Goal: Information Seeking & Learning: Learn about a topic

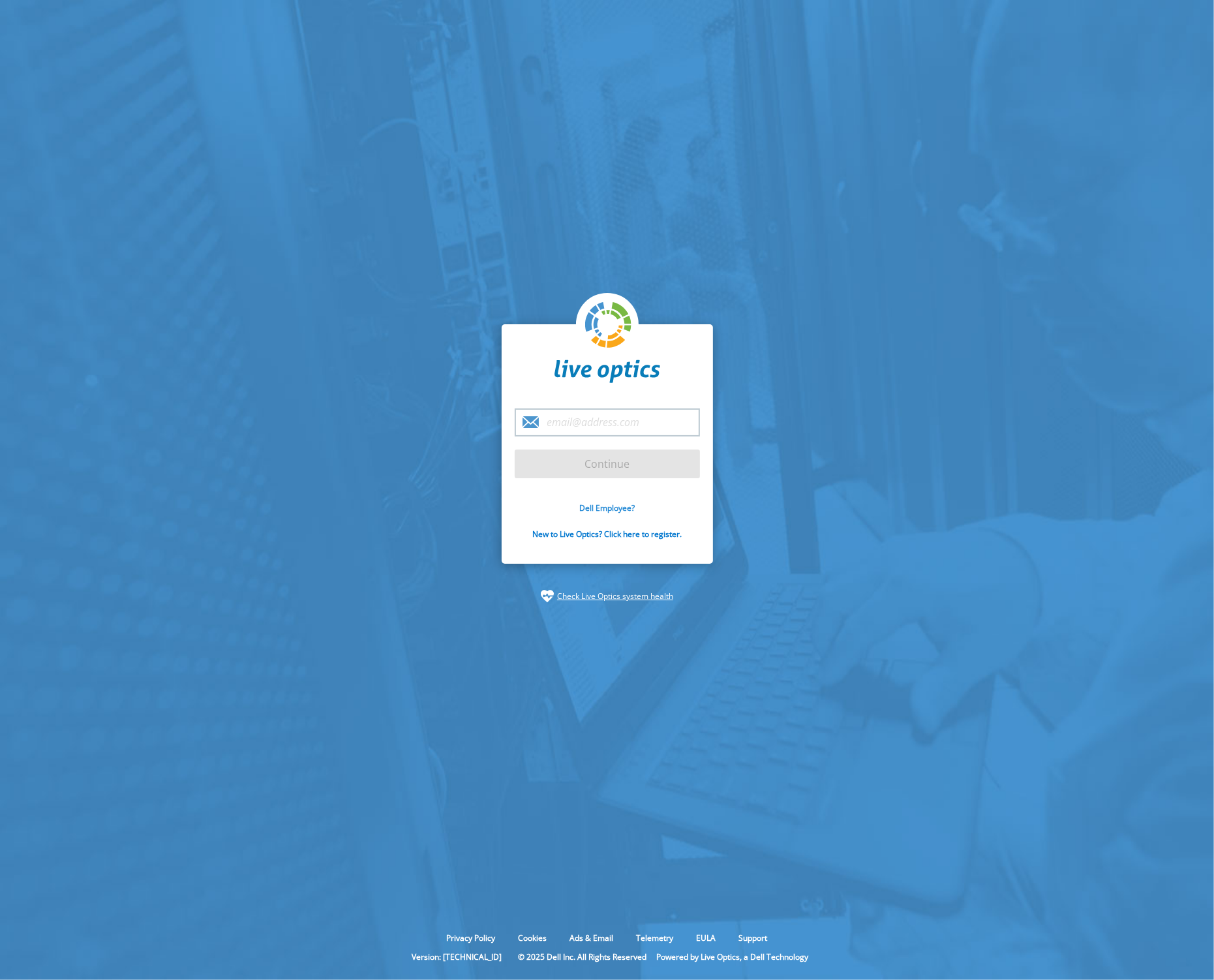
click at [604, 511] on link "Dell Employee?" at bounding box center [607, 508] width 56 height 11
click at [593, 514] on div "Dell Employee? New to Live Optics? Click here to register." at bounding box center [608, 528] width 186 height 52
click at [595, 511] on link "Dell Employee?" at bounding box center [607, 508] width 56 height 11
click at [612, 425] on input "email" at bounding box center [608, 422] width 186 height 28
type input "[PERSON_NAME][EMAIL_ADDRESS][PERSON_NAME][DOMAIN_NAME]"
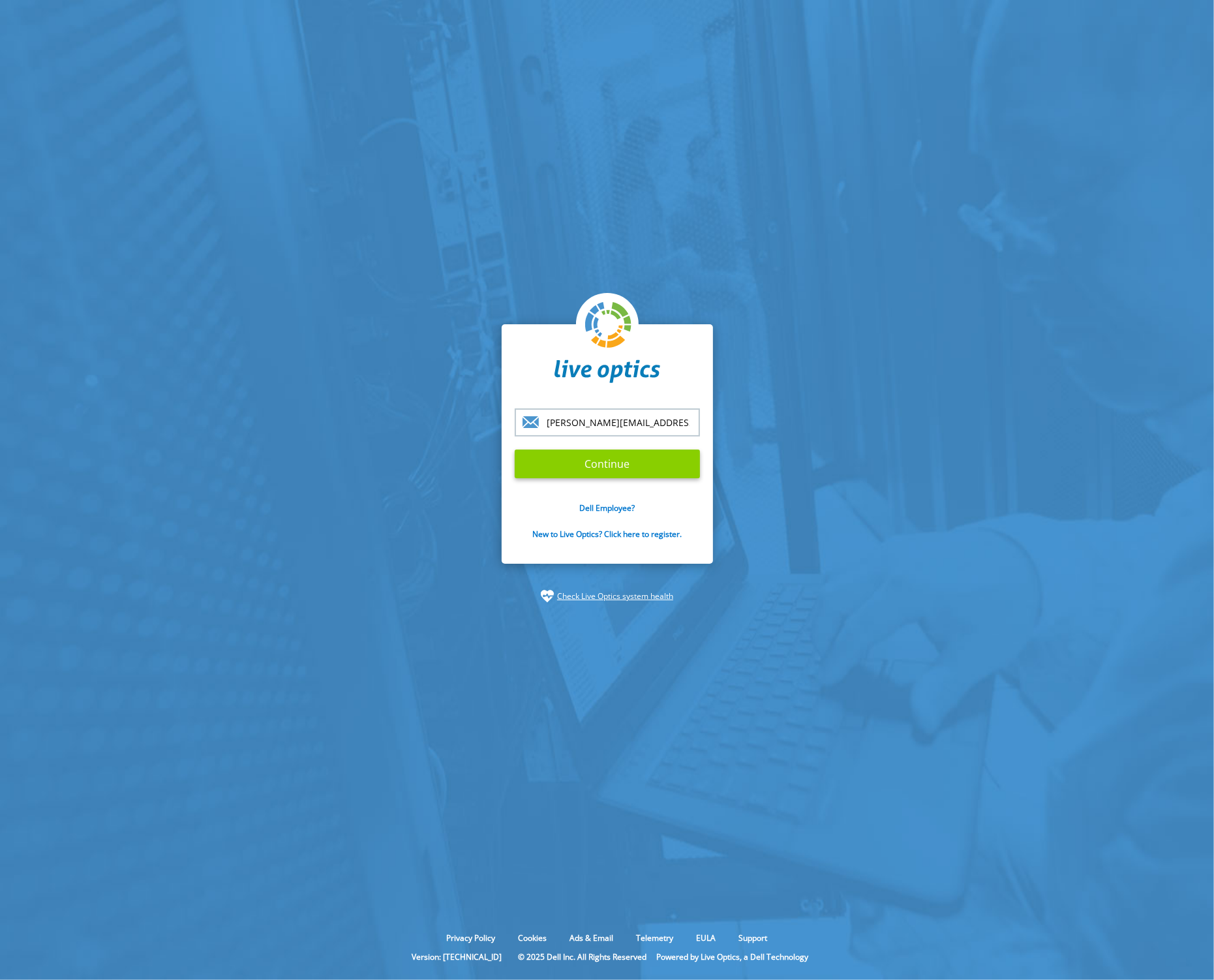
click at [605, 470] on input "Continue" at bounding box center [608, 464] width 186 height 29
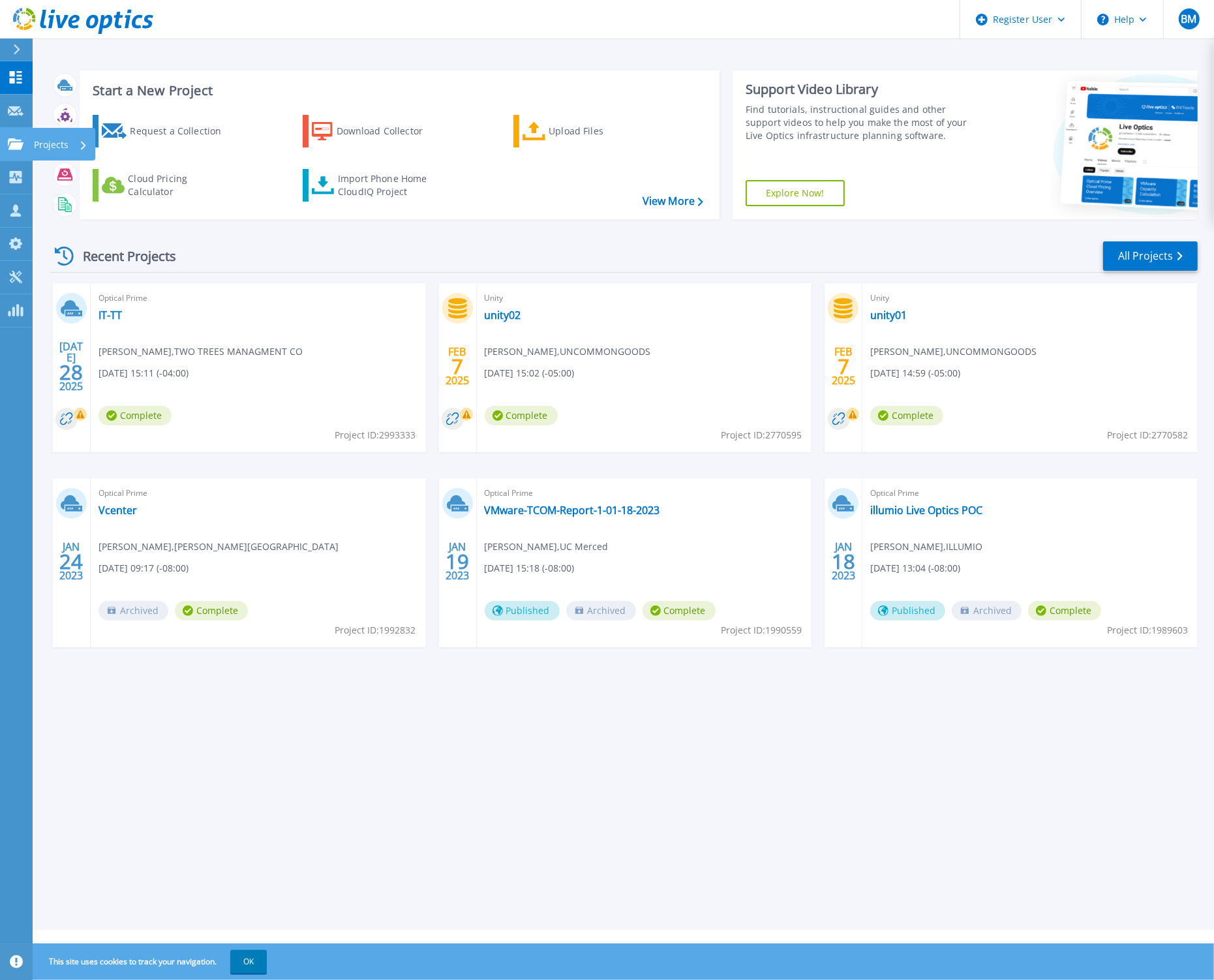
click at [20, 142] on icon at bounding box center [15, 144] width 16 height 11
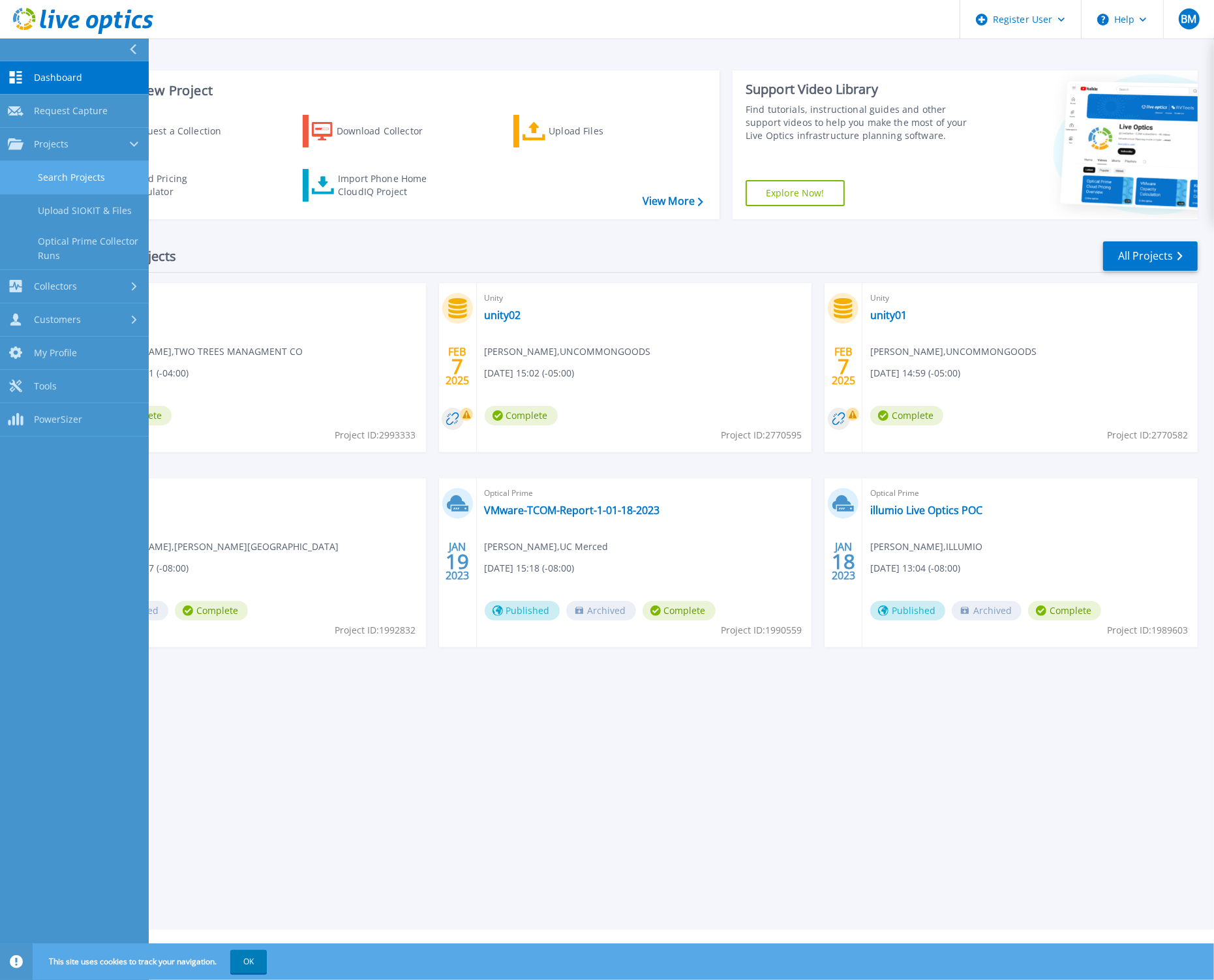
click at [94, 172] on link "Search Projects" at bounding box center [75, 178] width 149 height 33
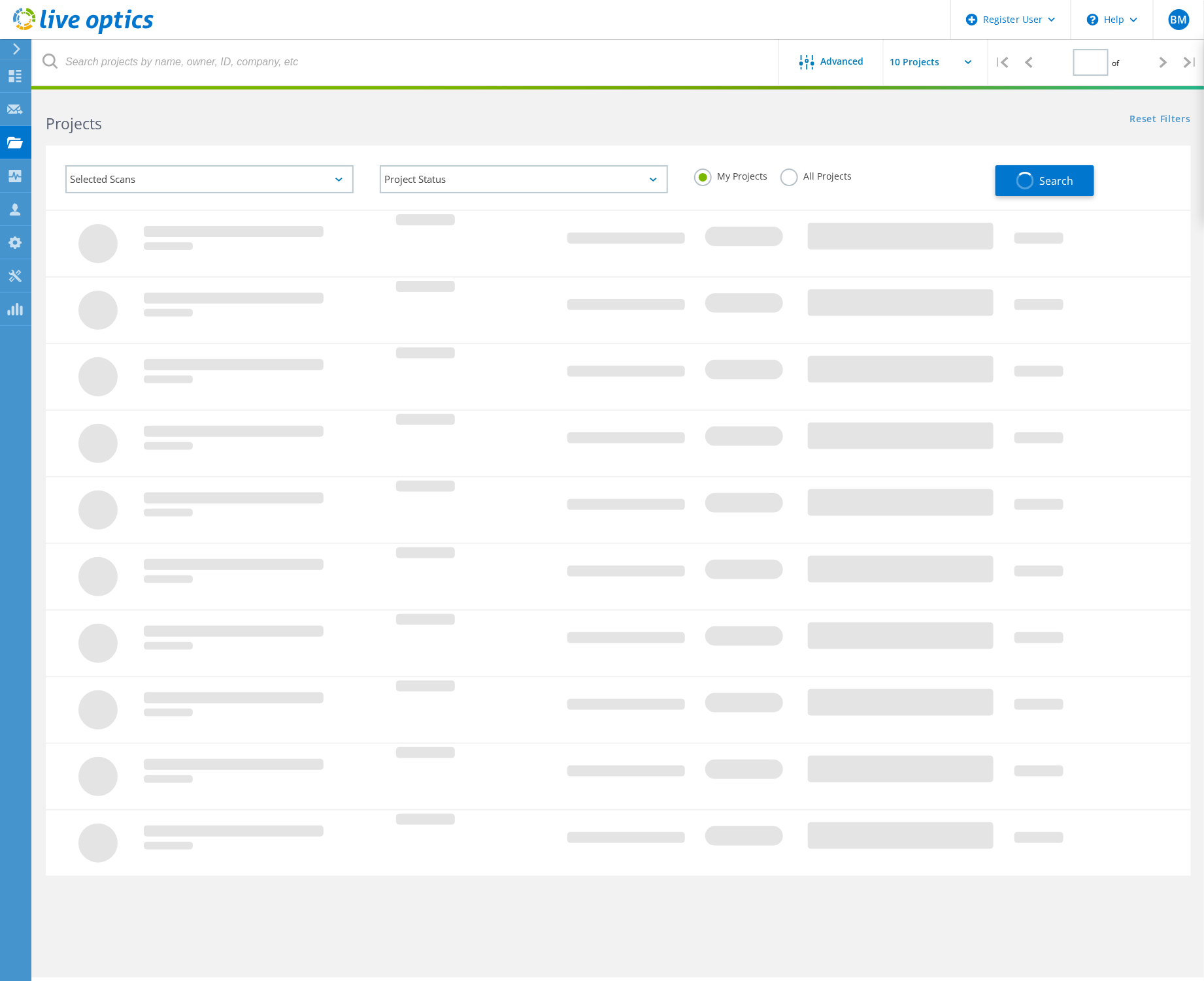
type input "1"
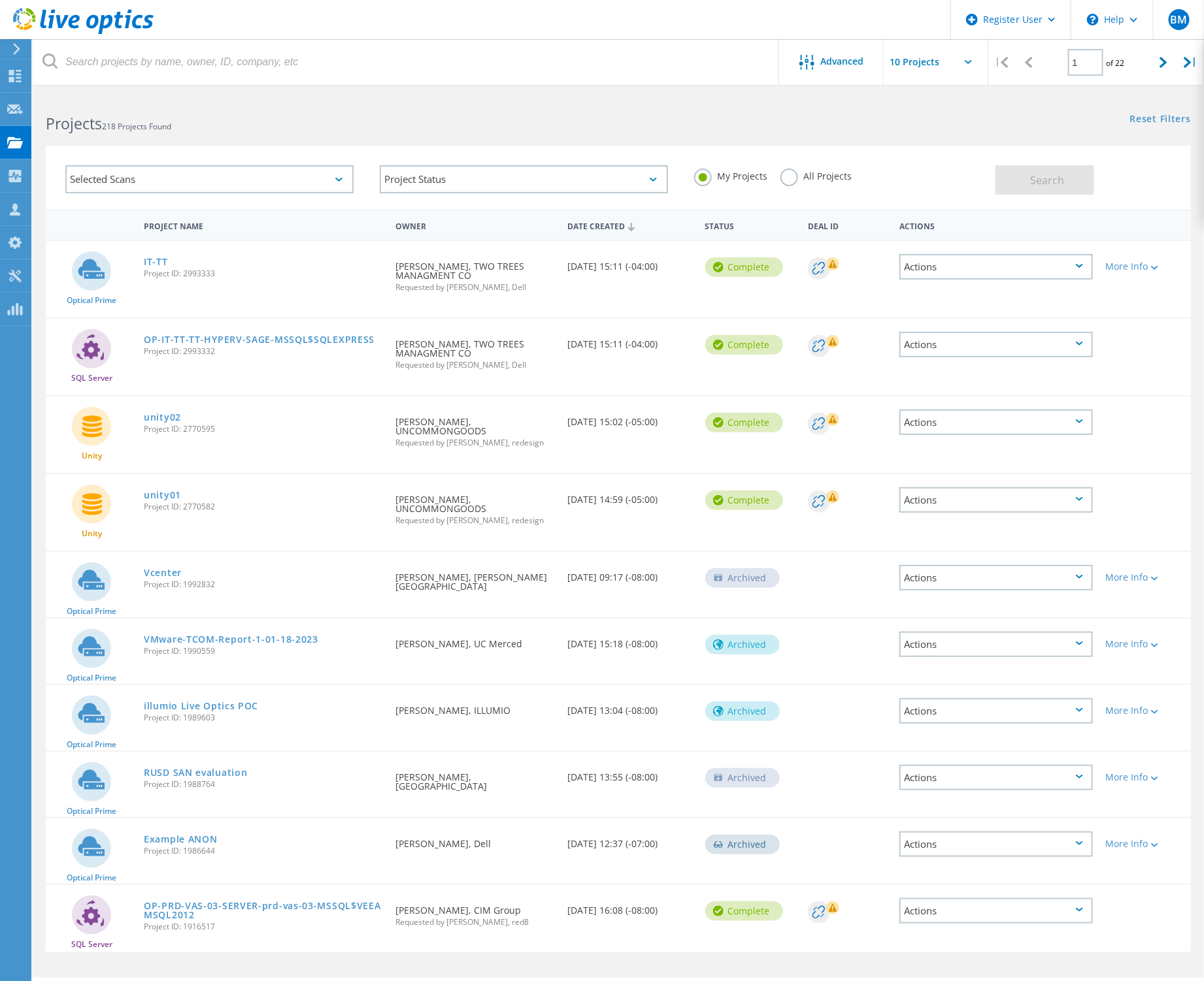
click at [972, 108] on div "Reset Filters Show Filters" at bounding box center [911, 107] width 585 height 24
click at [841, 73] on div "Advanced" at bounding box center [831, 62] width 104 height 46
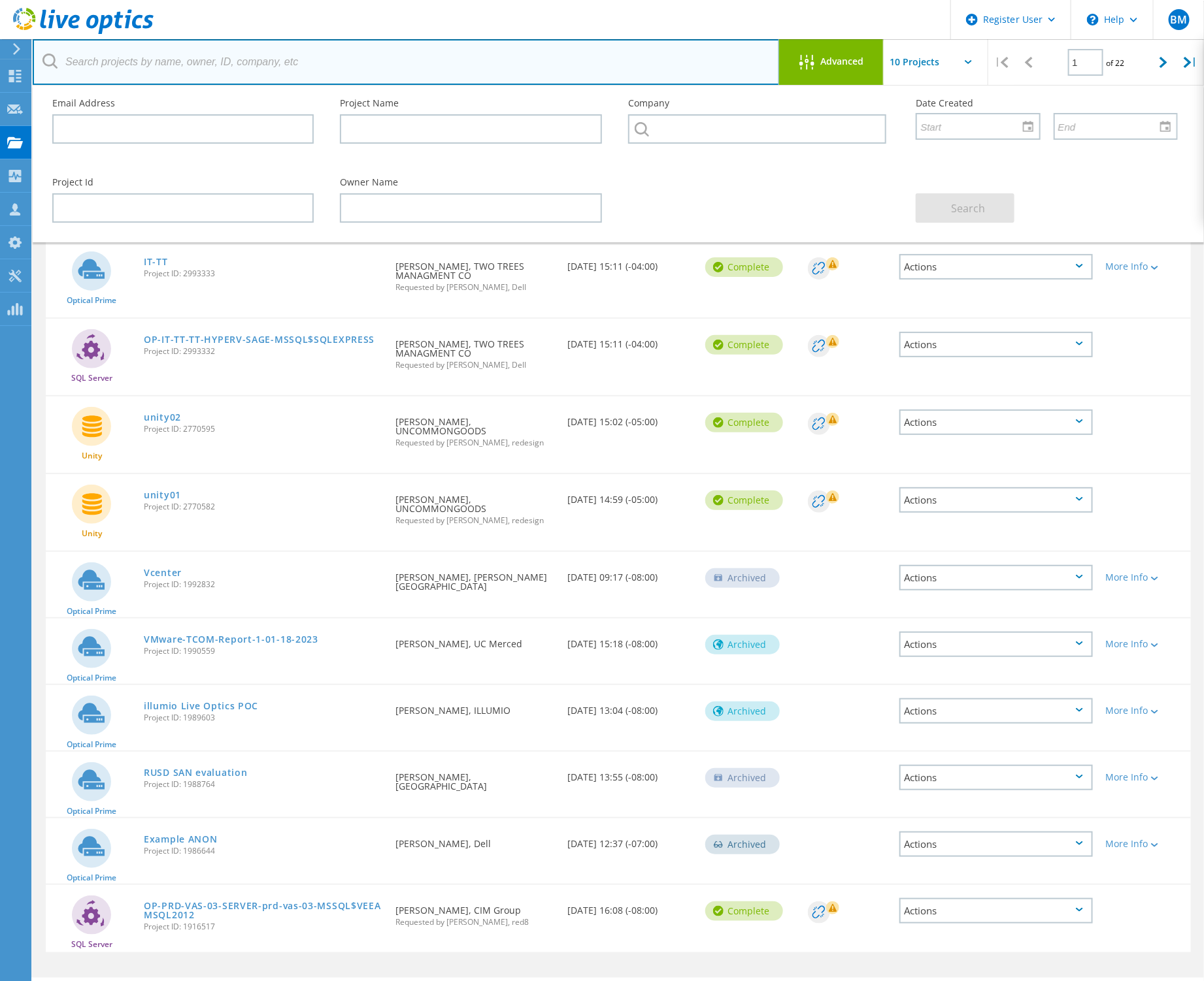
click at [706, 56] on input "text" at bounding box center [406, 62] width 747 height 46
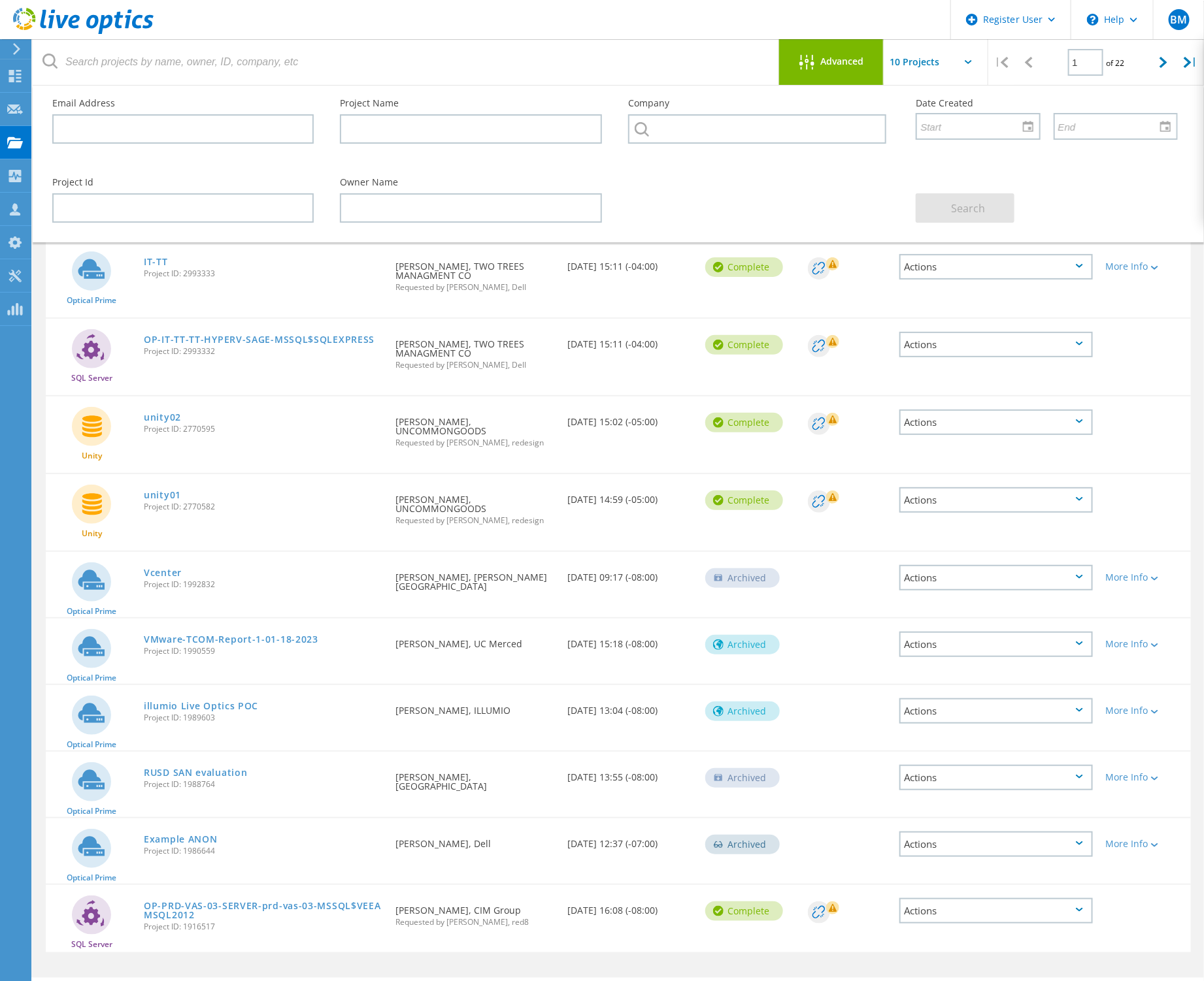
click at [796, 66] on div "Advanced" at bounding box center [831, 62] width 104 height 16
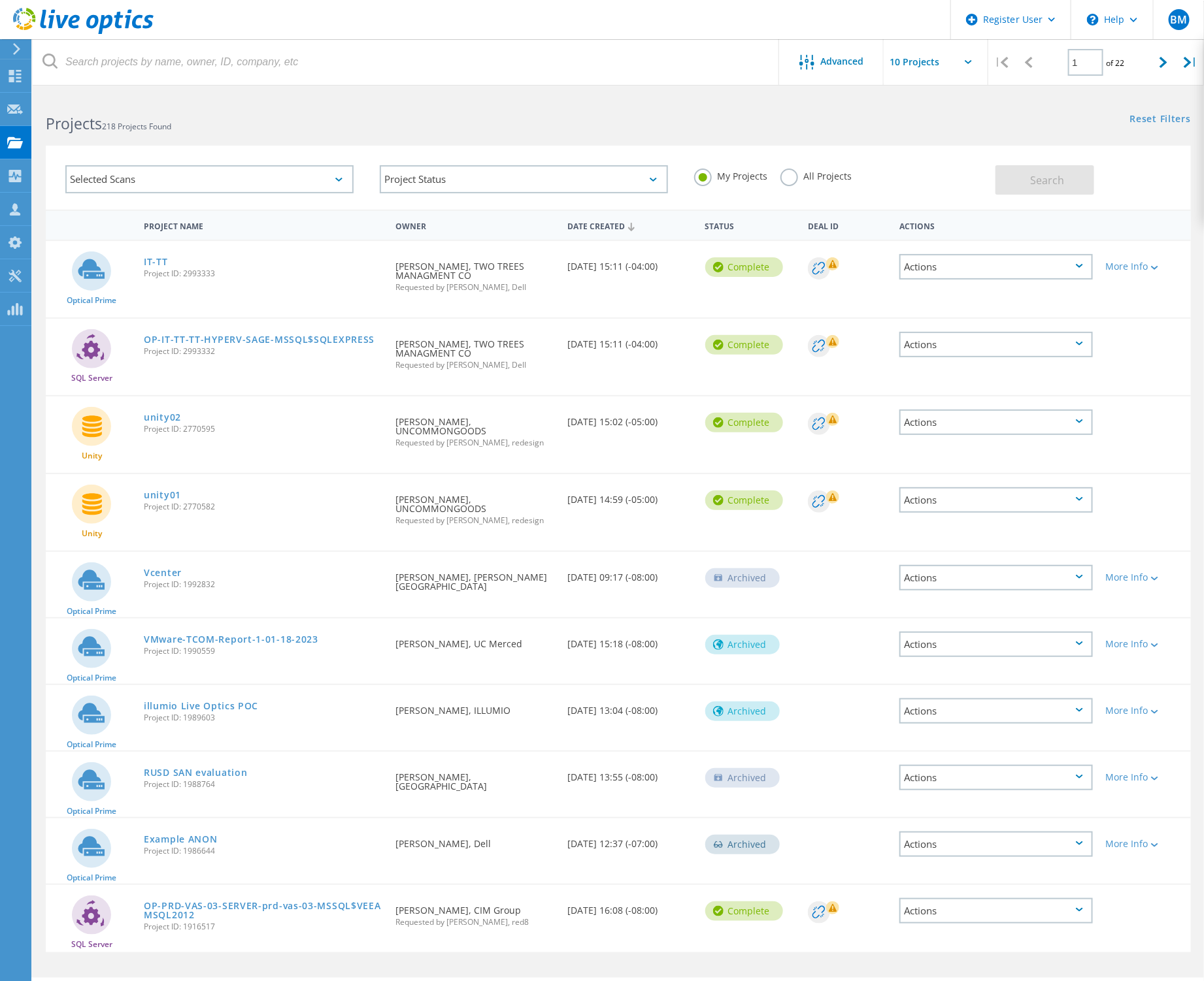
click at [793, 184] on div "All Projects" at bounding box center [815, 177] width 71 height 19
click at [783, 174] on label "All Projects" at bounding box center [815, 174] width 71 height 12
click at [0, 0] on input "All Projects" at bounding box center [0, 0] width 0 height 0
click at [821, 62] on span "Advanced" at bounding box center [842, 62] width 43 height 9
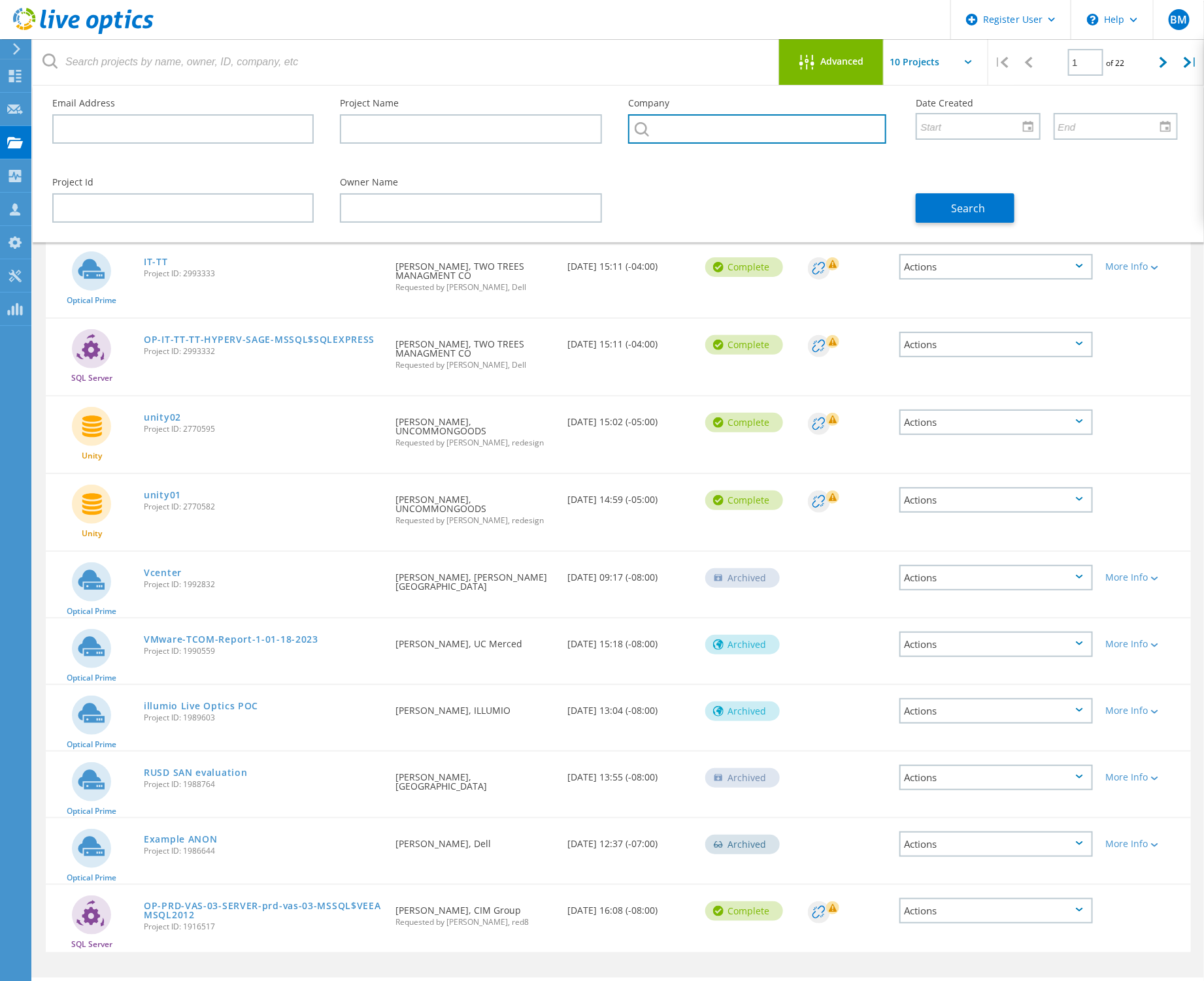
click at [690, 126] on input "text" at bounding box center [757, 129] width 258 height 30
click at [742, 160] on li "Brooklyn Navy Yard Development Corporation : 3509599639" at bounding box center [758, 165] width 260 height 42
type input "Brooklyn Navy Yard Development Corporation : 3509599639"
click at [980, 201] on span "Search" at bounding box center [968, 208] width 34 height 14
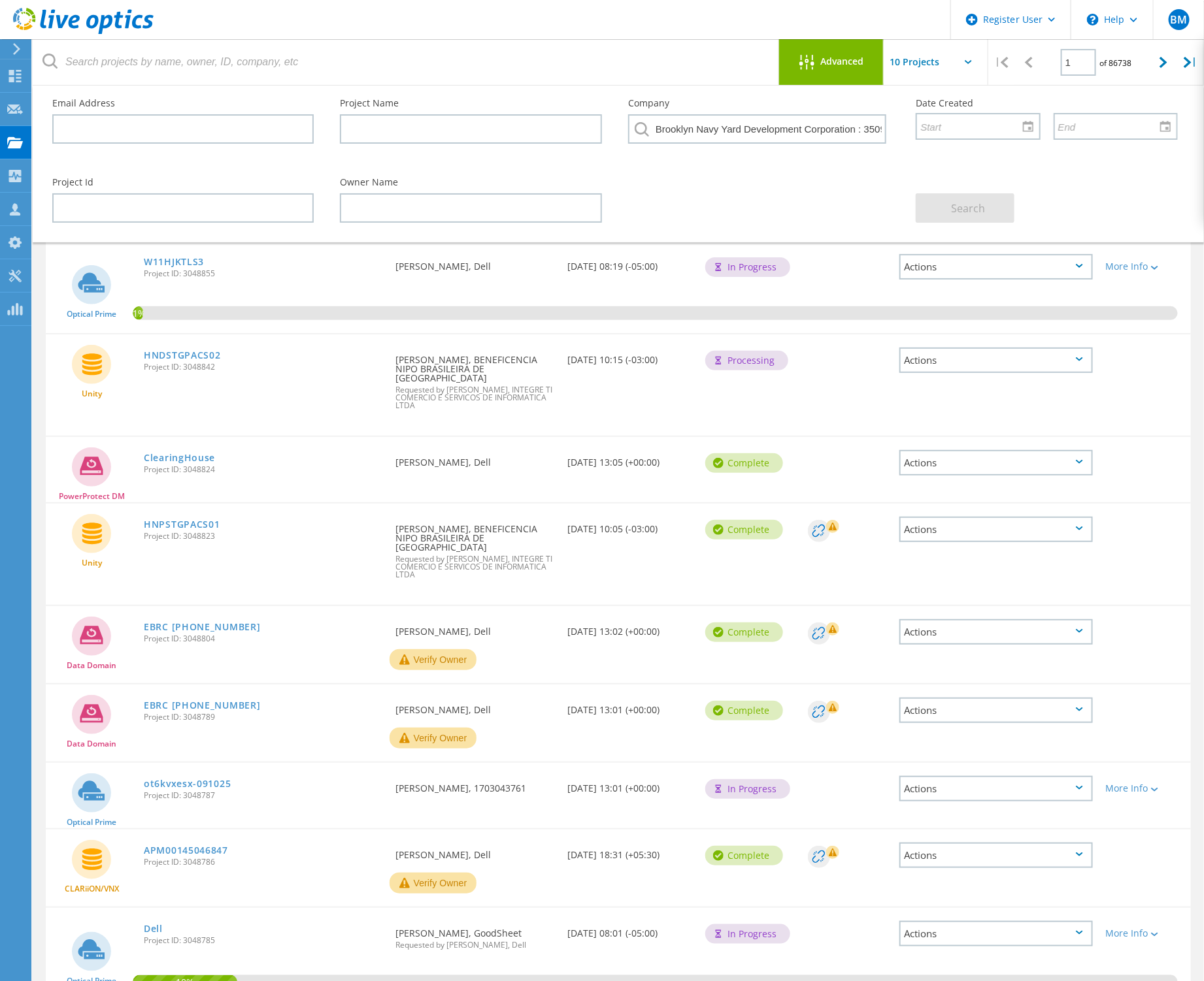
click at [821, 57] on span "Advanced" at bounding box center [842, 62] width 43 height 9
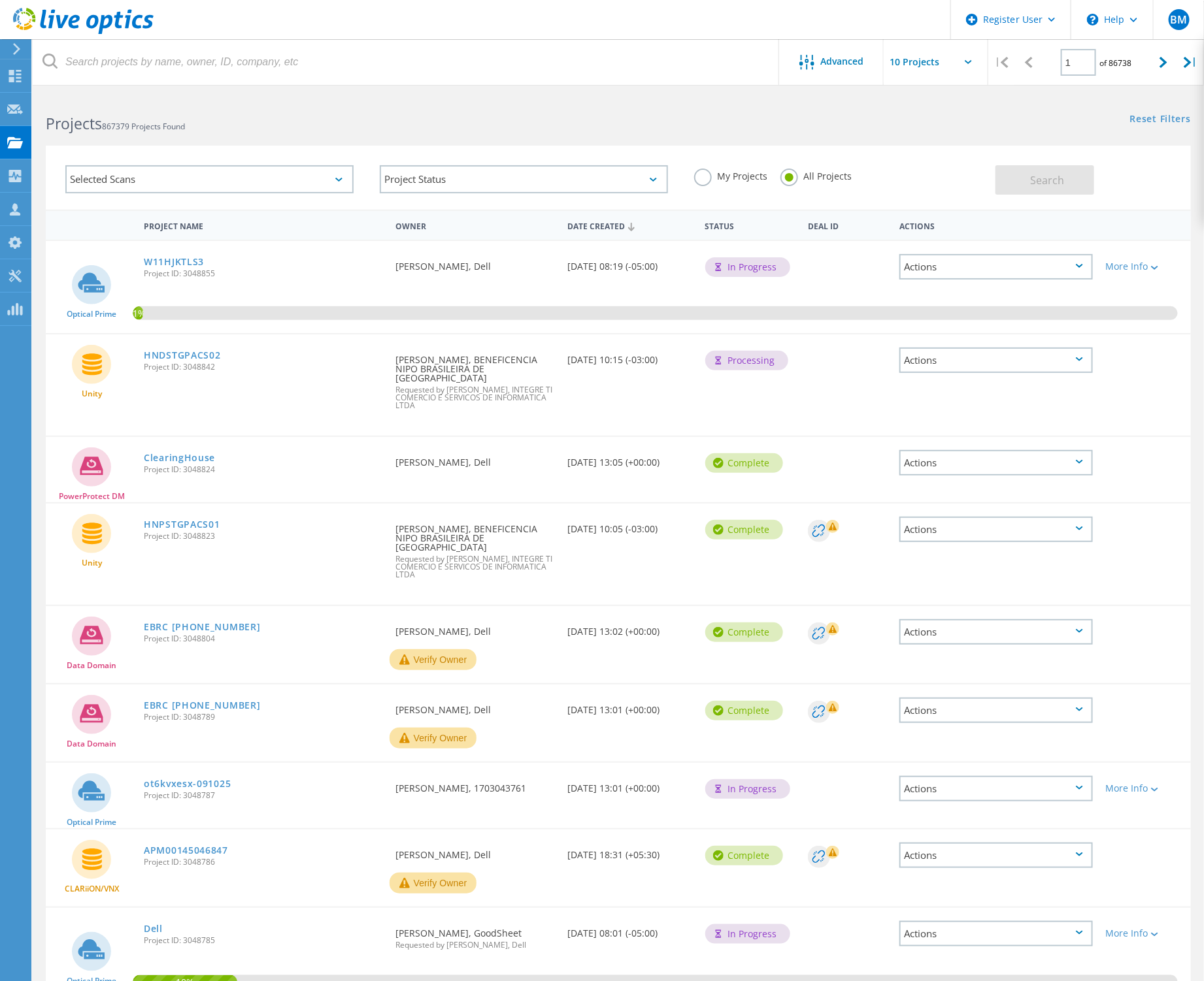
click at [315, 180] on div "Selected Scans" at bounding box center [210, 179] width 288 height 28
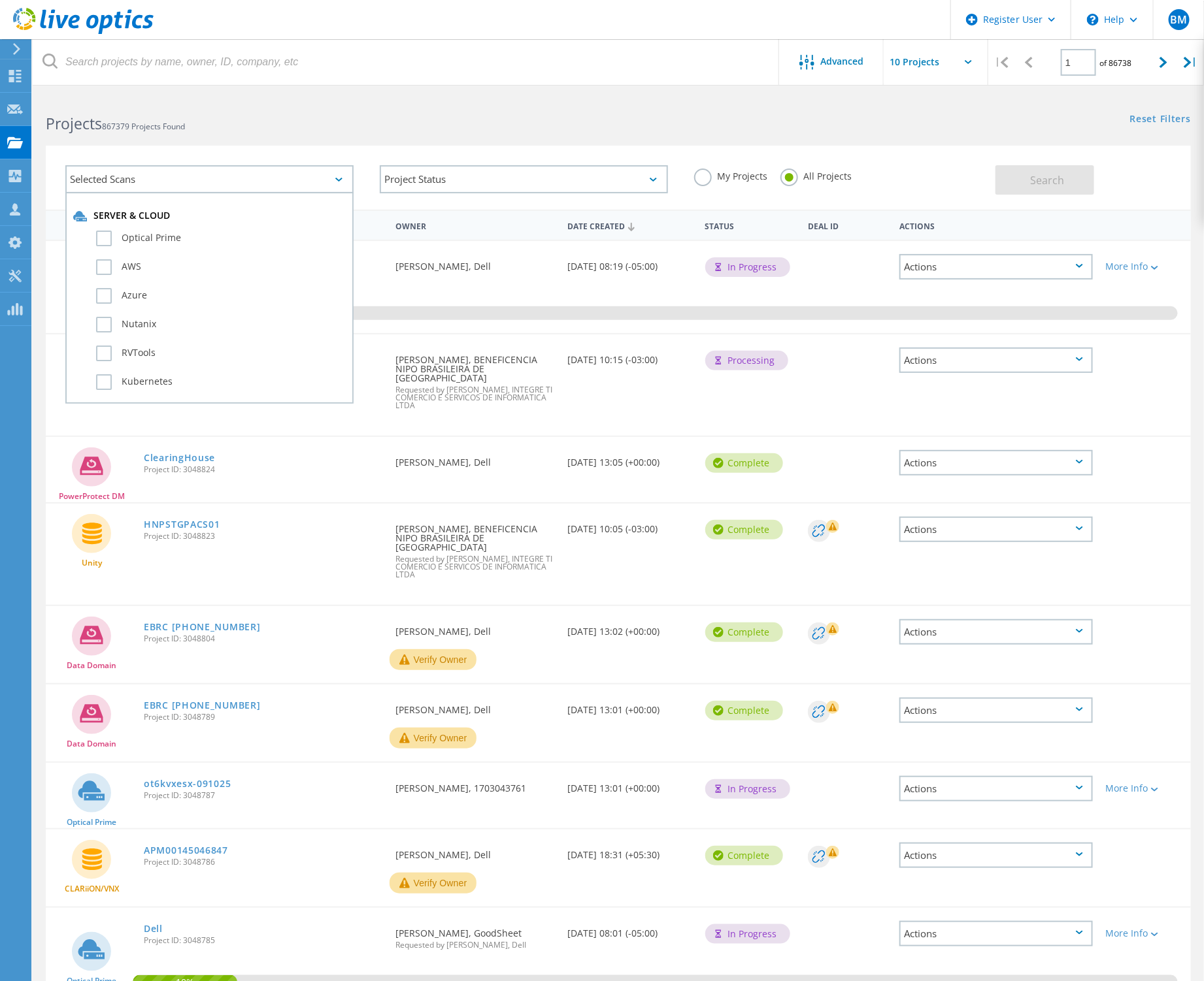
click at [318, 180] on div "Selected Scans" at bounding box center [210, 179] width 288 height 28
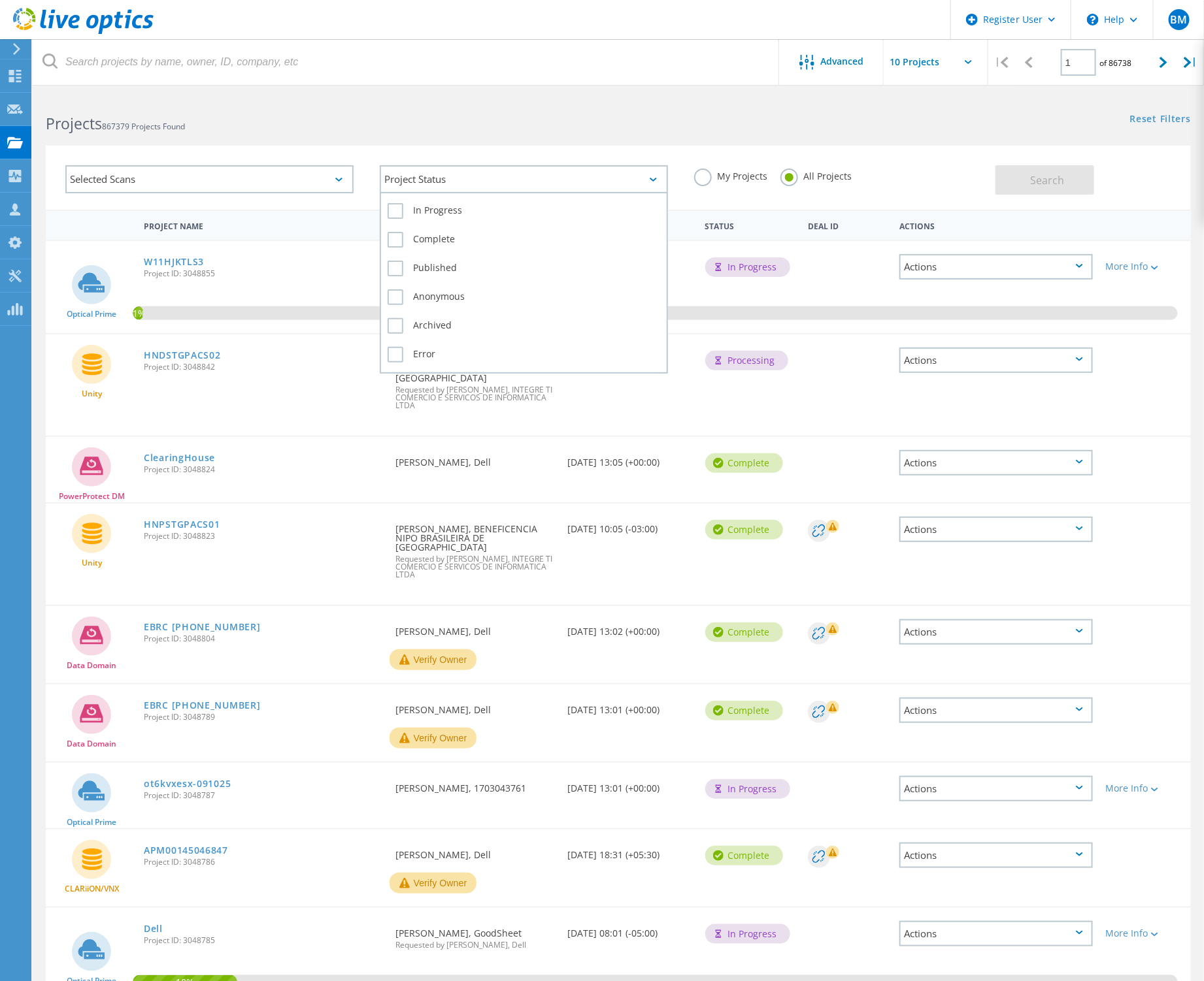
click at [434, 181] on div "Project Status" at bounding box center [524, 179] width 288 height 28
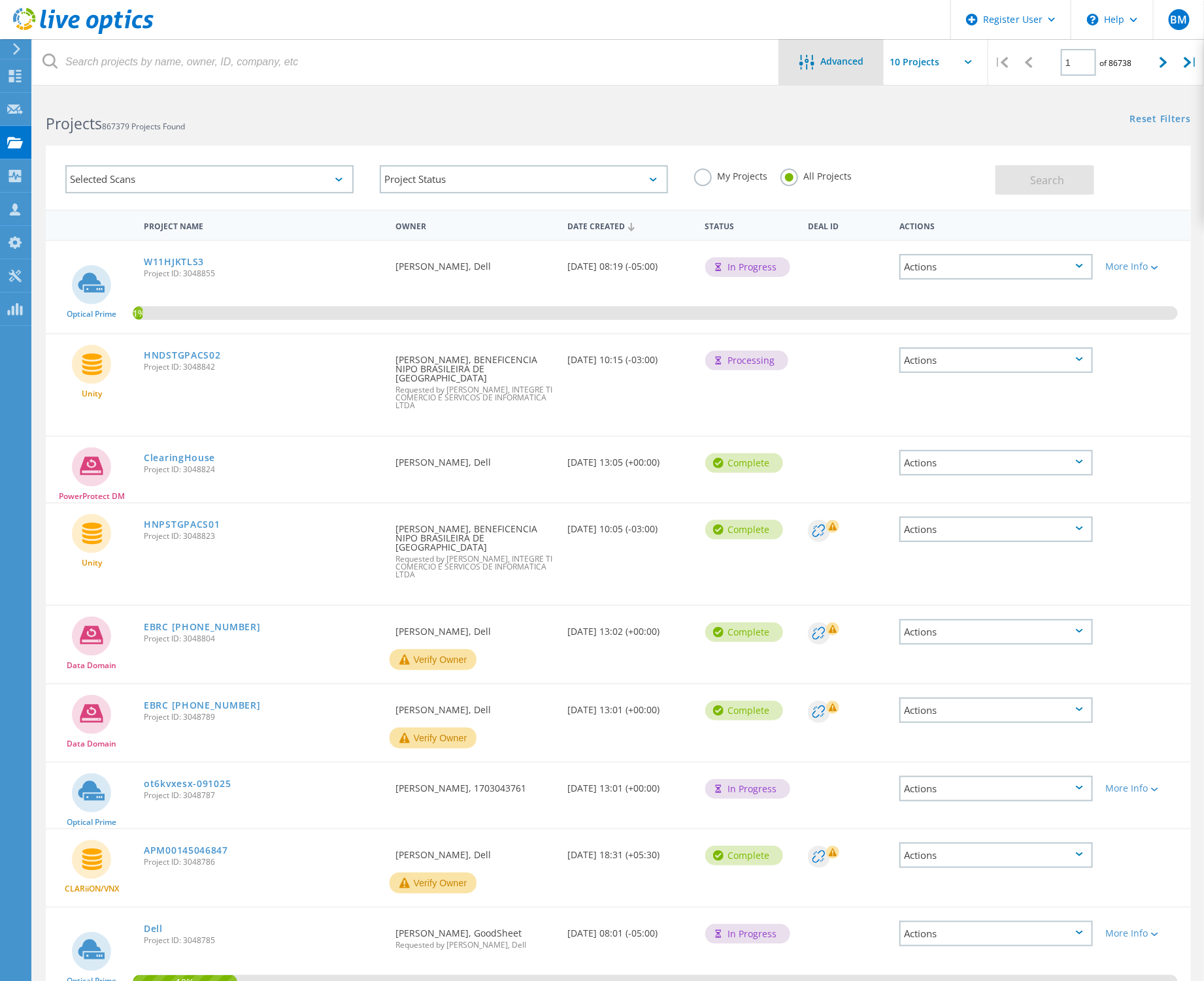
click at [796, 80] on div "Advanced" at bounding box center [831, 62] width 104 height 46
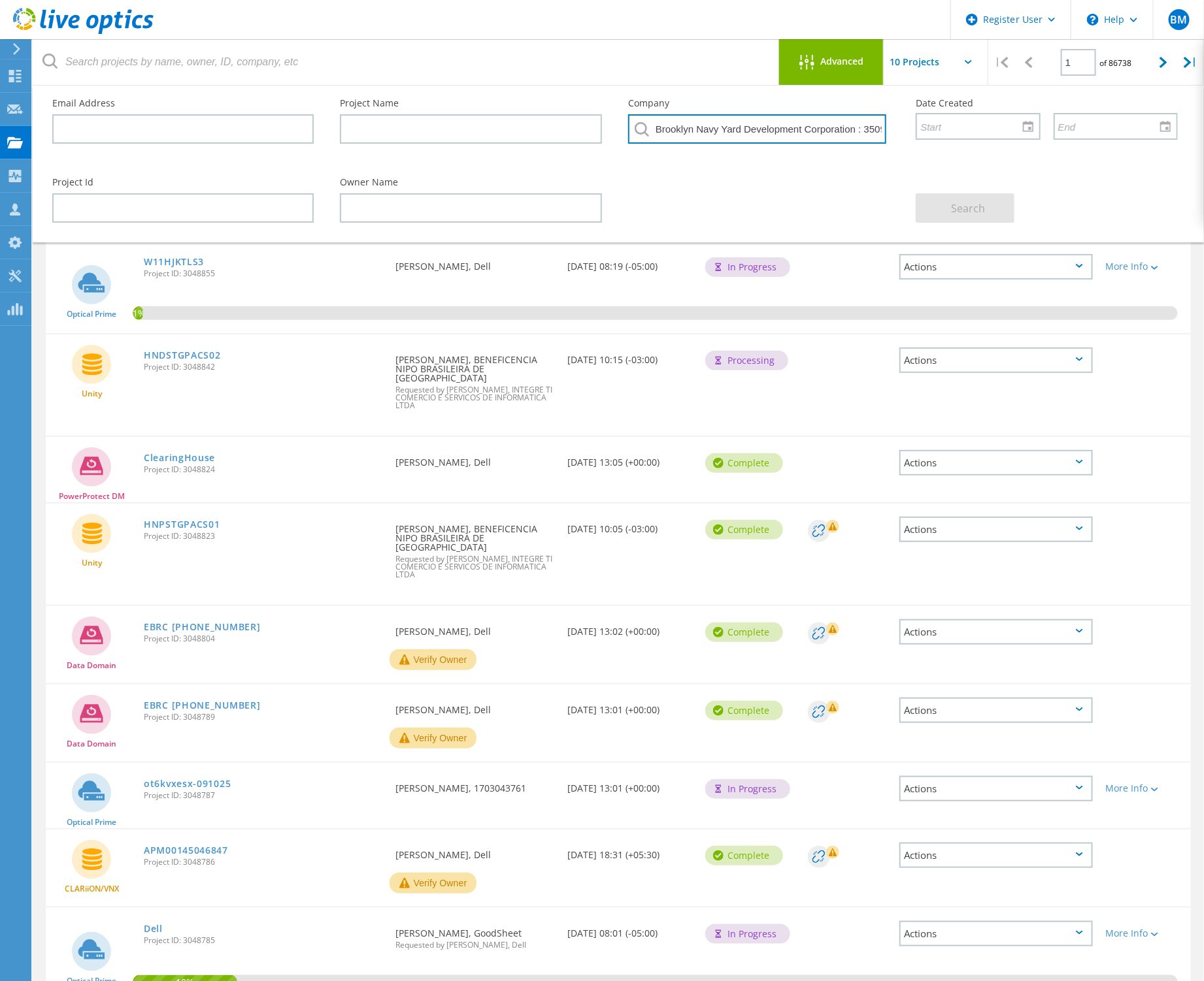
click at [727, 132] on input "Brooklyn Navy Yard Development Corporation : 3509599639" at bounding box center [757, 129] width 258 height 30
click at [155, 270] on span "Project ID: 3048855" at bounding box center [263, 273] width 239 height 8
click at [161, 253] on div "W11HJKTLS3 Project ID: 3048855" at bounding box center [263, 265] width 251 height 50
click at [162, 260] on link "W11HJKTLS3" at bounding box center [174, 262] width 60 height 9
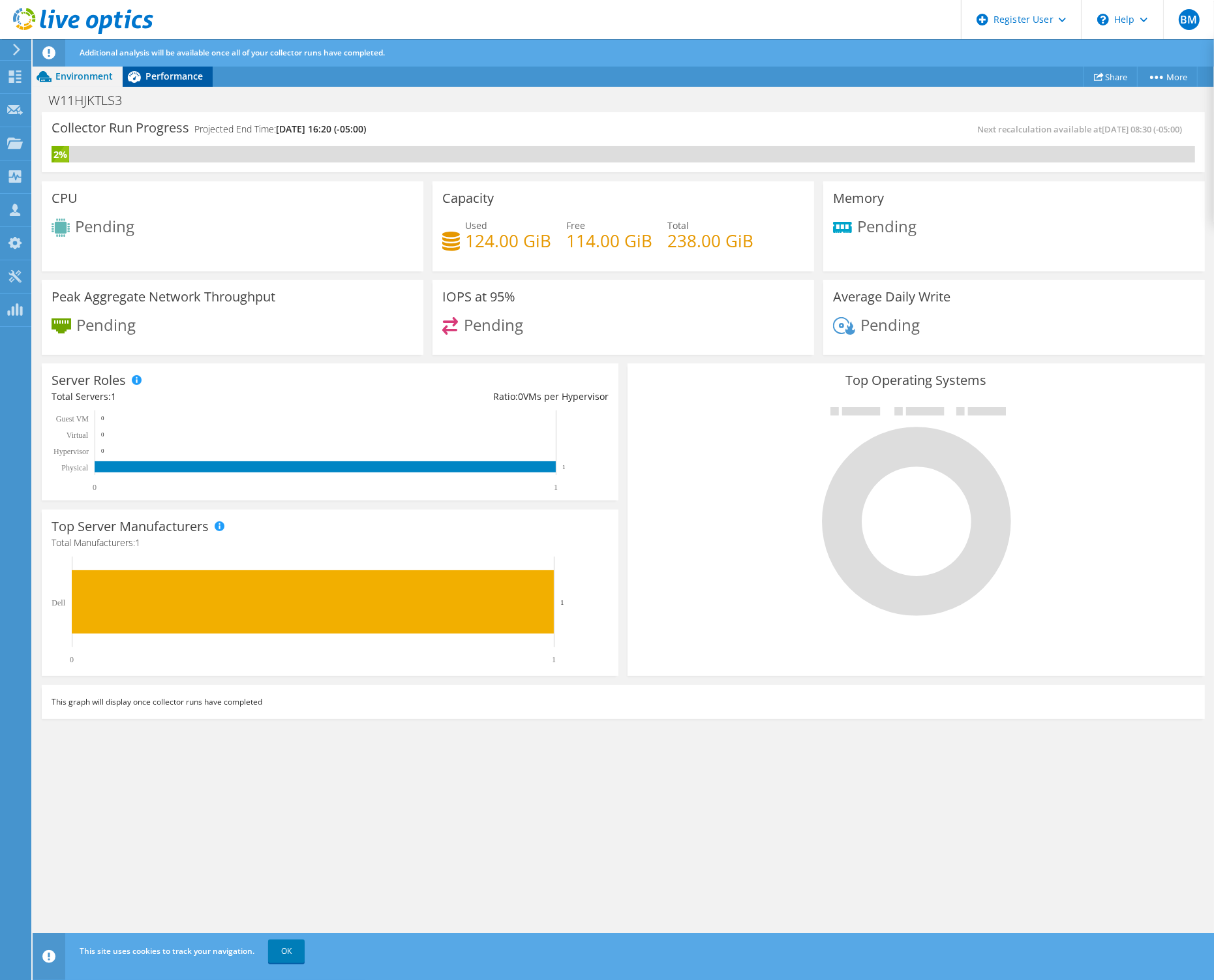
click at [186, 79] on span "Performance" at bounding box center [173, 76] width 57 height 12
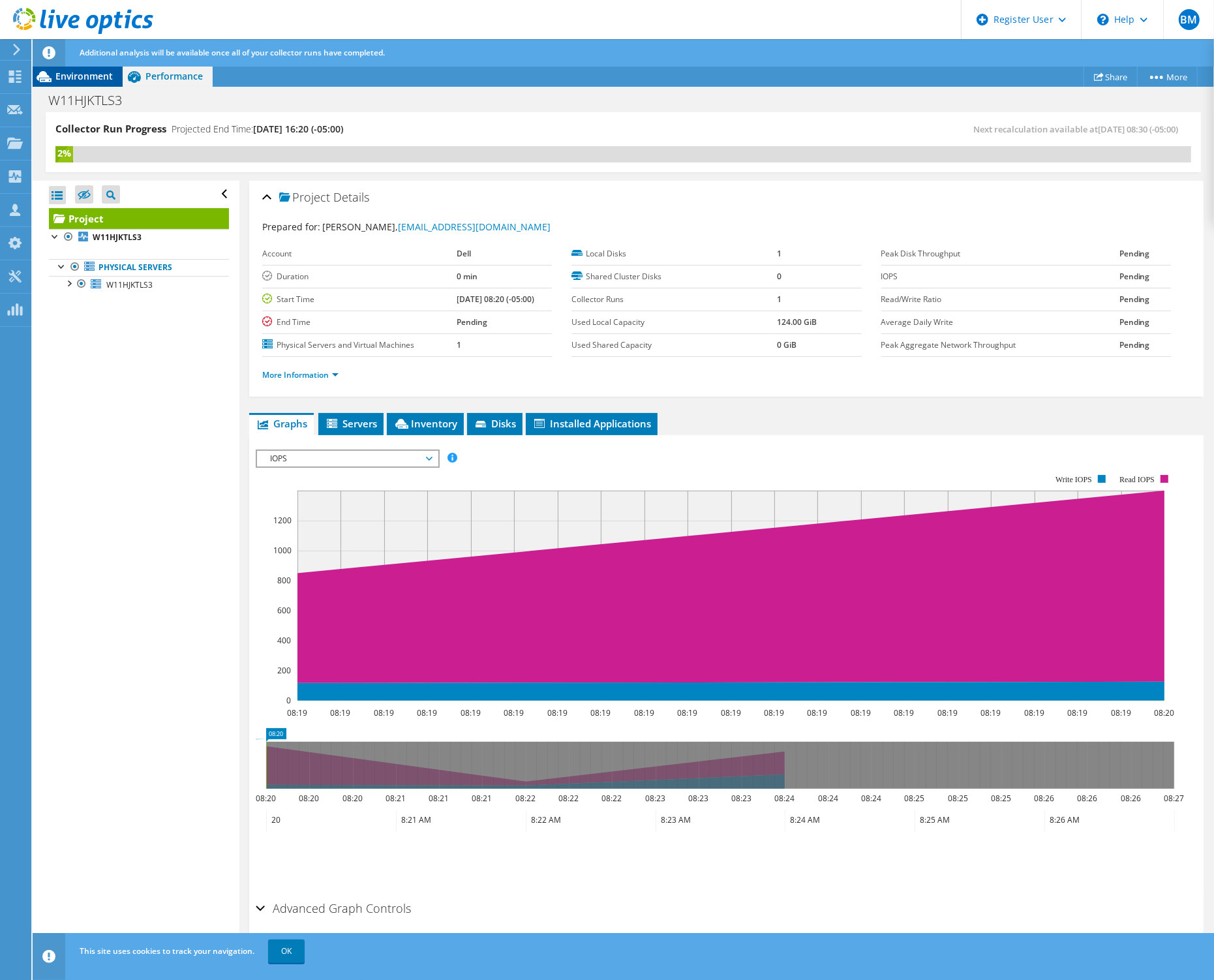
click at [78, 80] on span "Environment" at bounding box center [84, 76] width 57 height 12
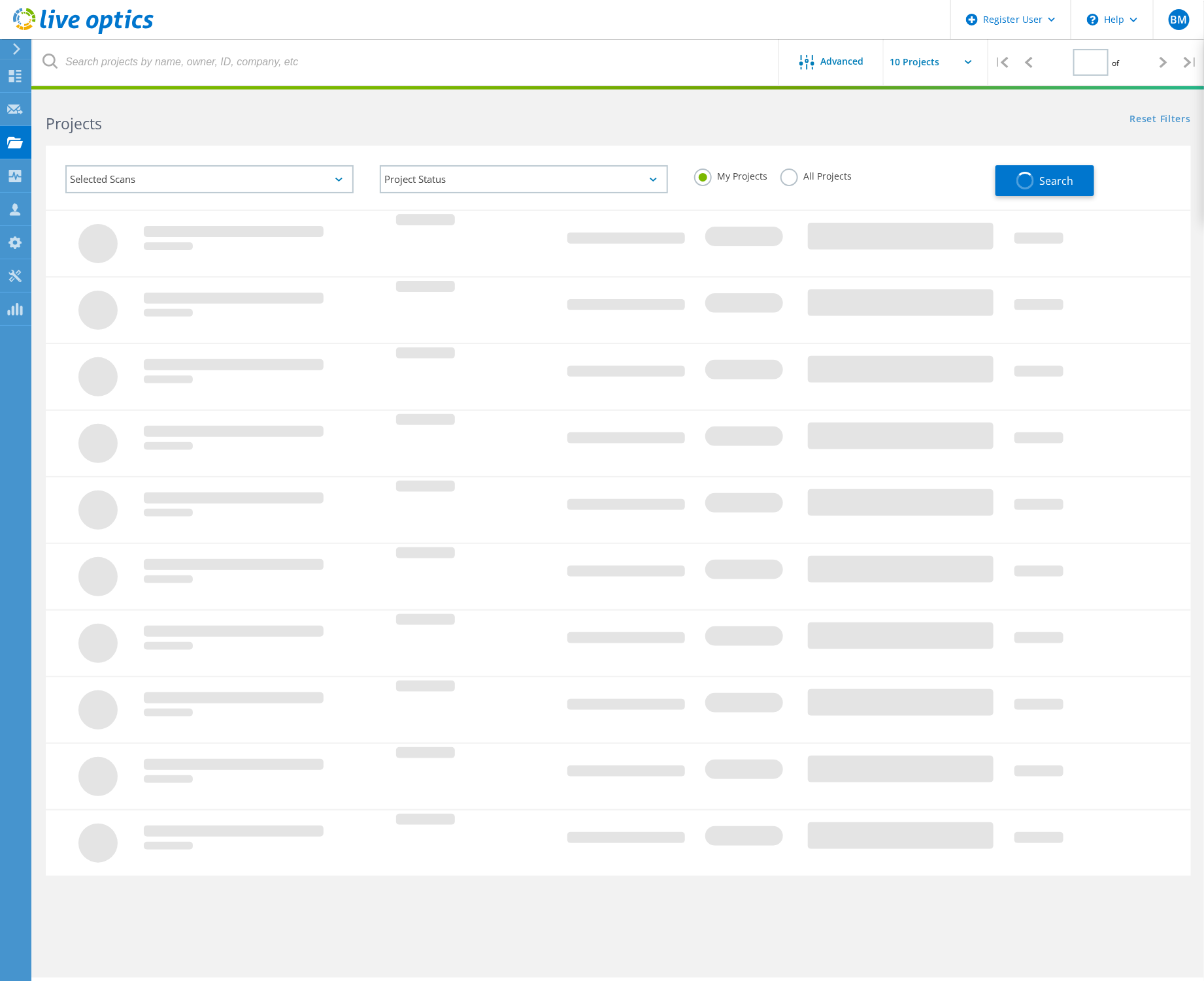
type input "1"
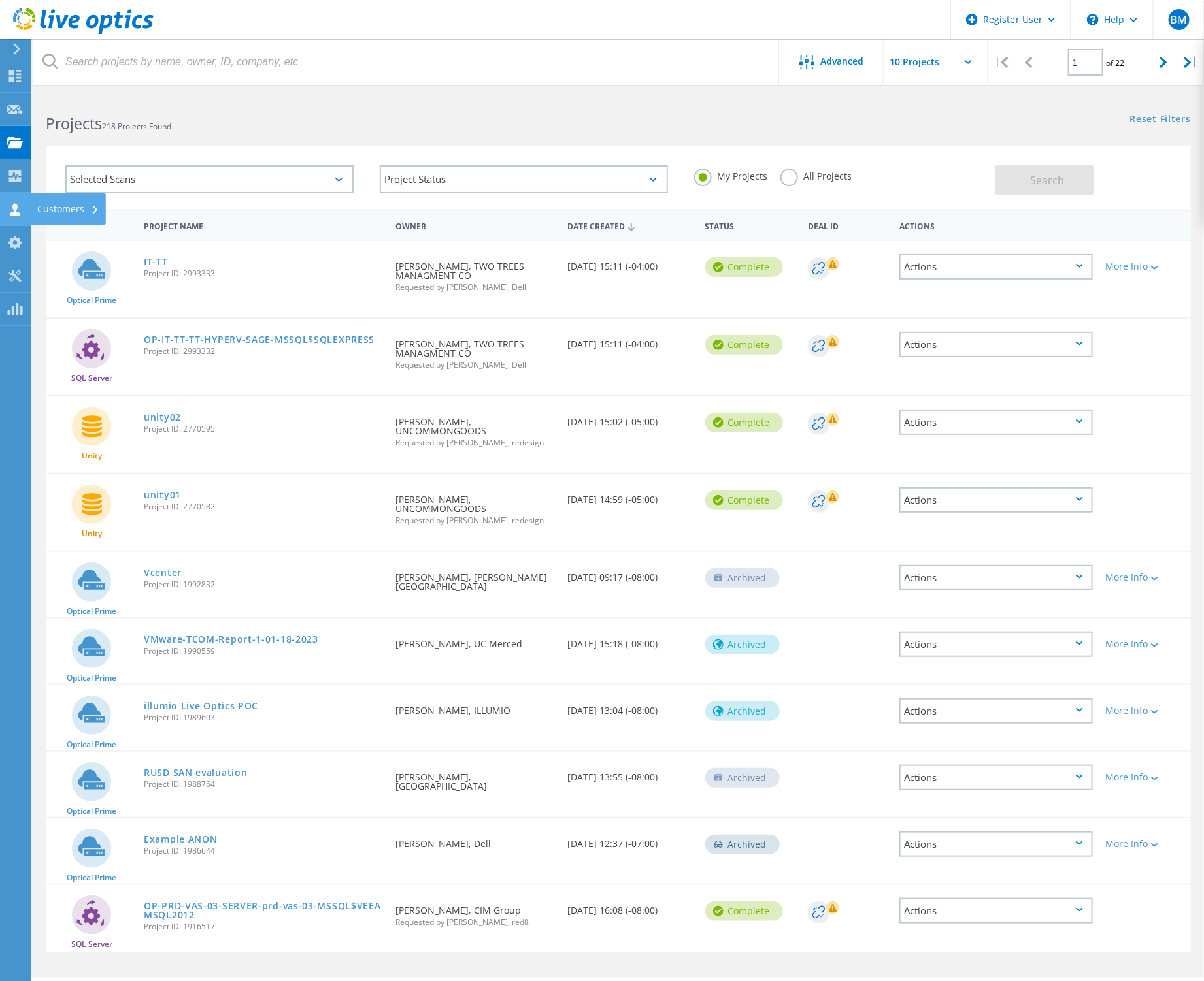
click at [34, 213] on div "Customers" at bounding box center [68, 209] width 75 height 33
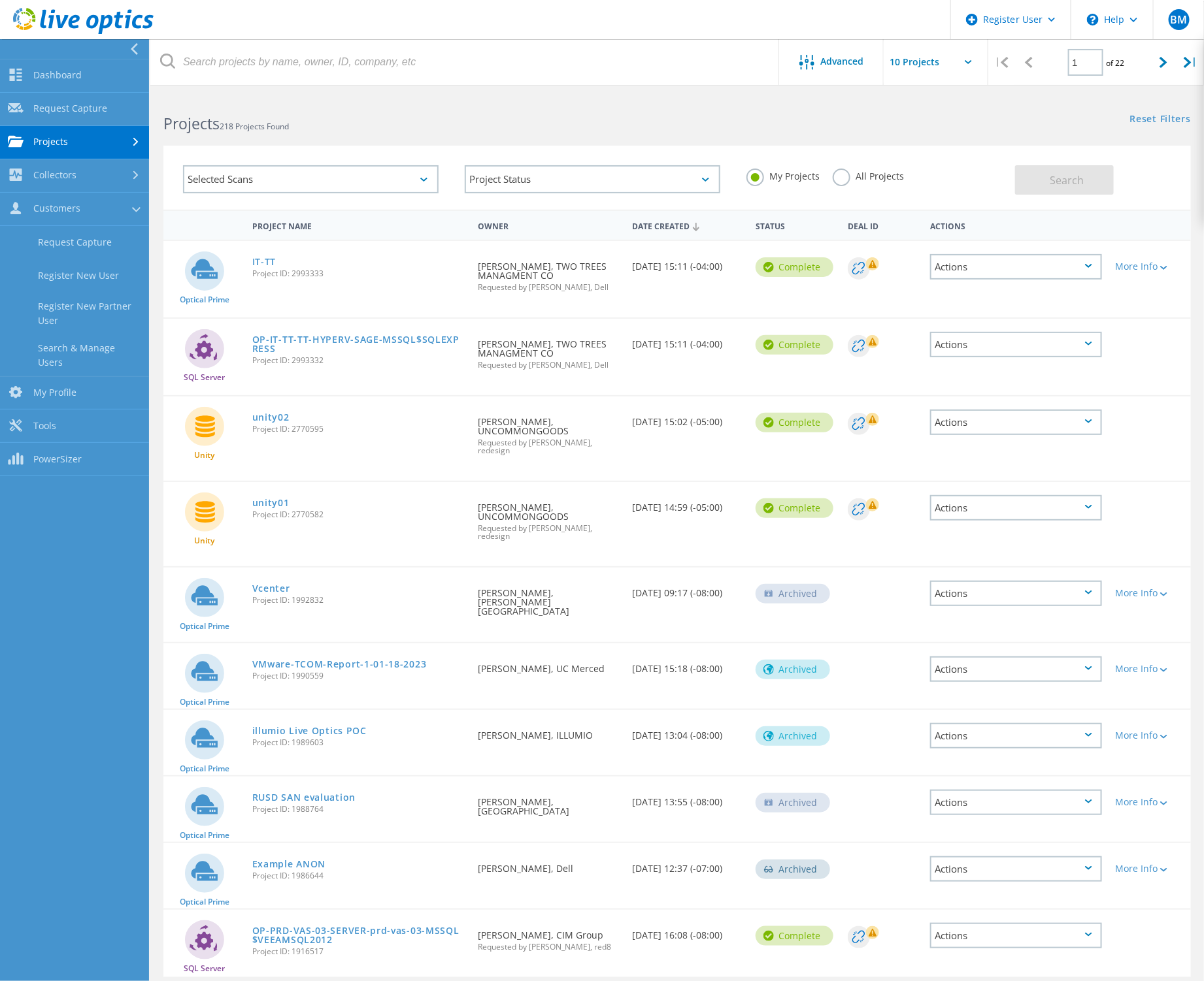
click at [85, 152] on link "Projects" at bounding box center [75, 143] width 149 height 34
click at [94, 181] on link "Search Projects" at bounding box center [75, 176] width 149 height 34
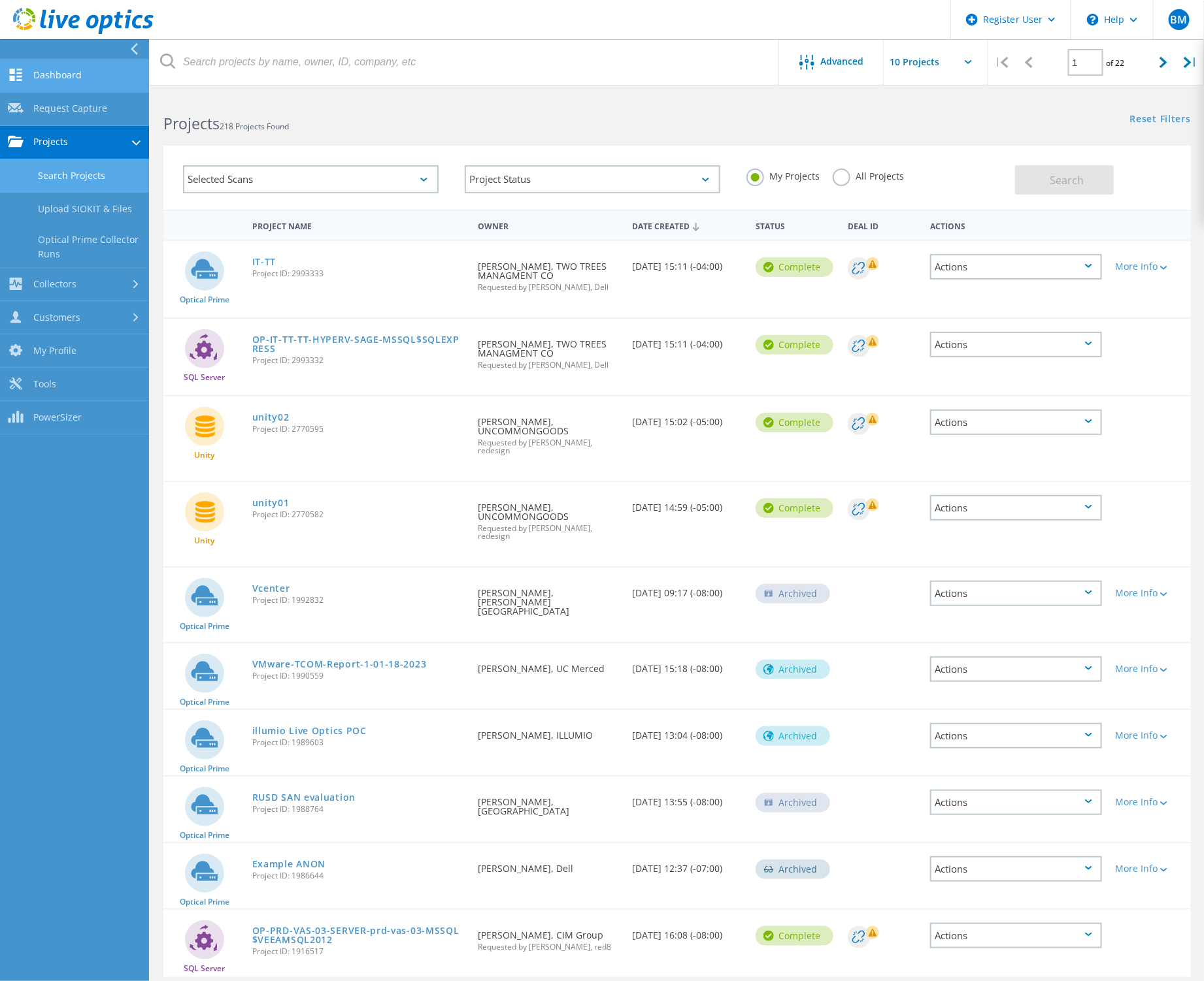
click at [70, 66] on link "Dashboard" at bounding box center [75, 76] width 149 height 34
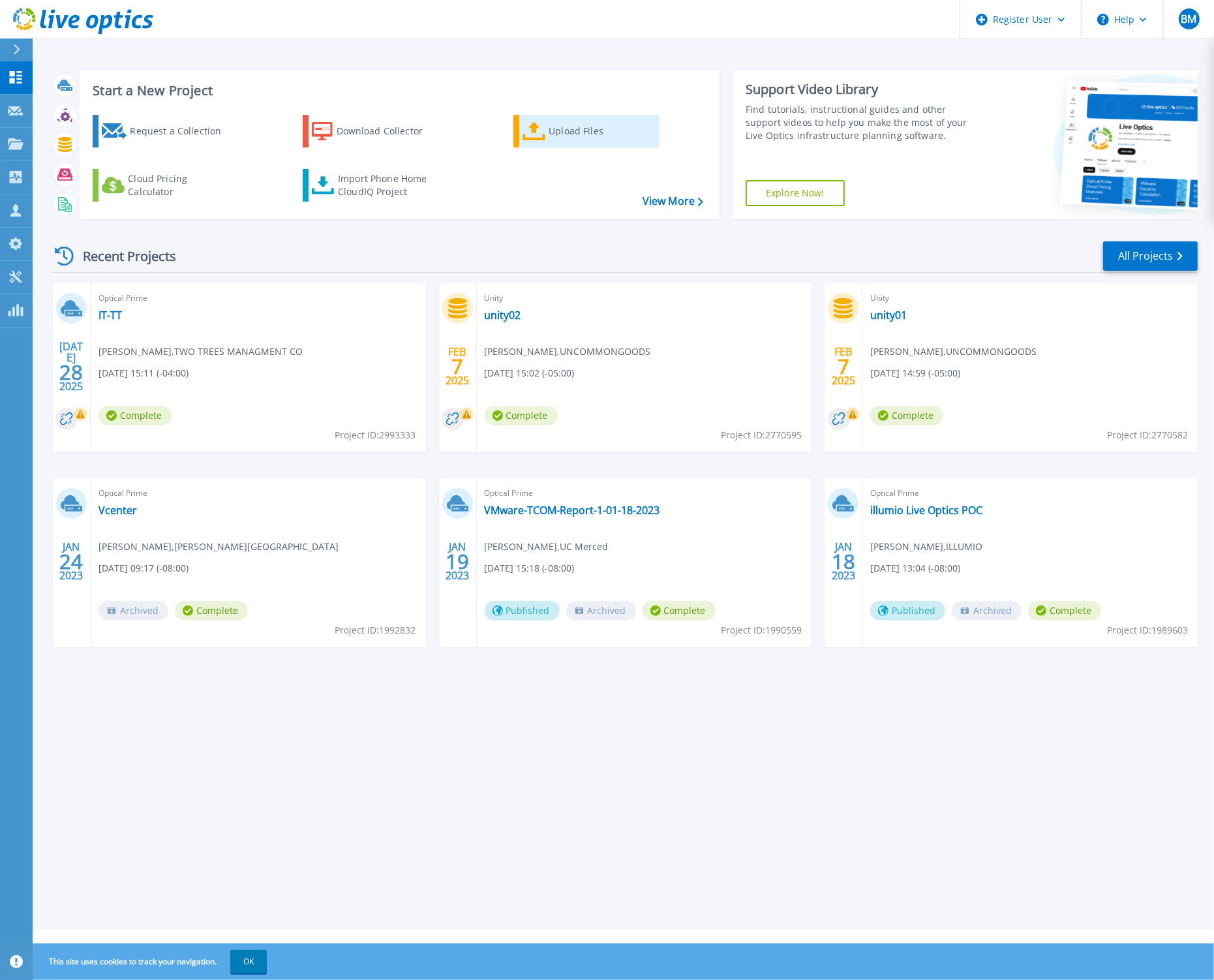
click at [559, 126] on div "Upload Files" at bounding box center [600, 131] width 104 height 26
click at [15, 277] on icon at bounding box center [15, 277] width 12 height 12
click at [1181, 15] on span "BM" at bounding box center [1188, 19] width 16 height 11
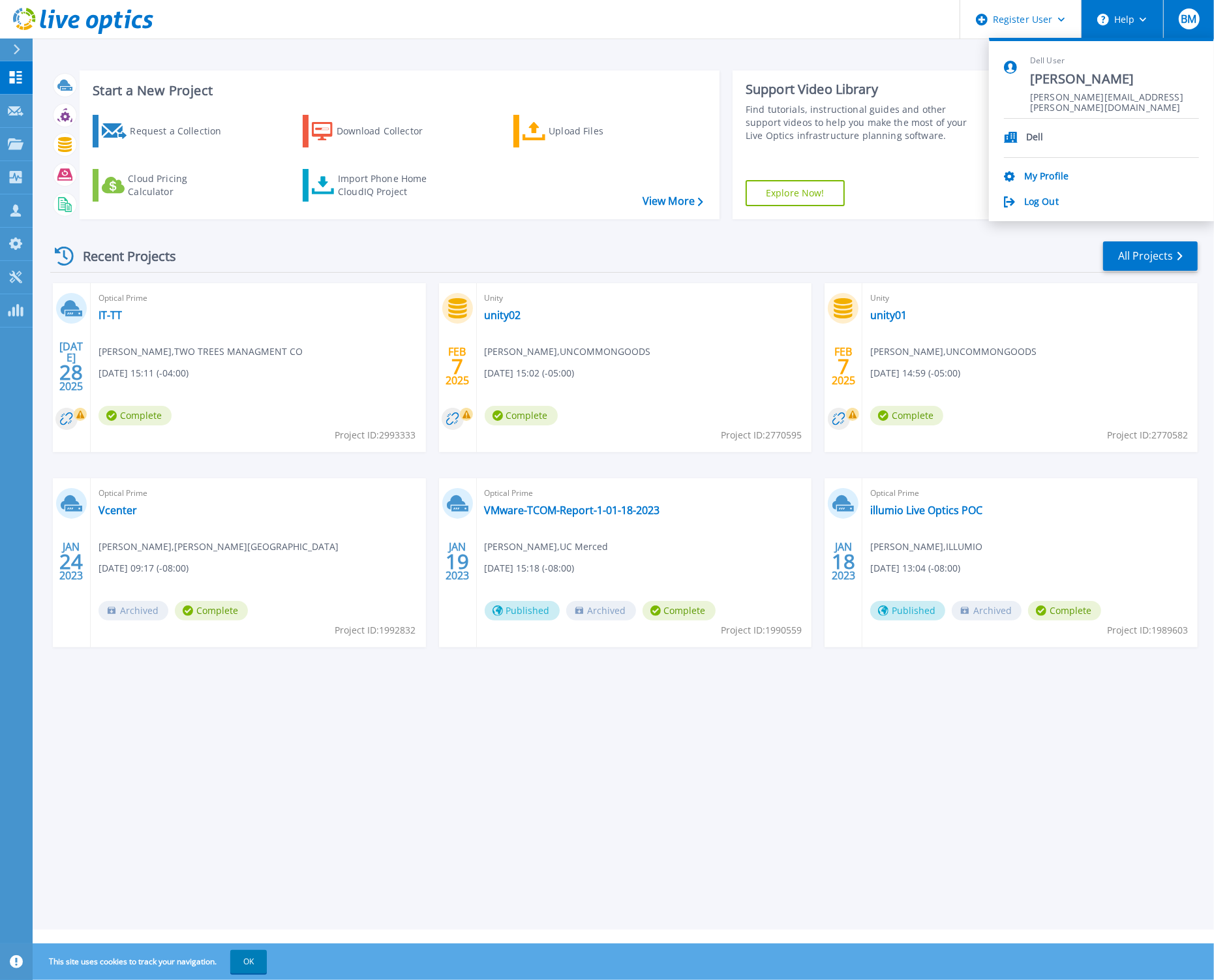
click at [1146, 15] on button "Help" at bounding box center [1122, 19] width 81 height 39
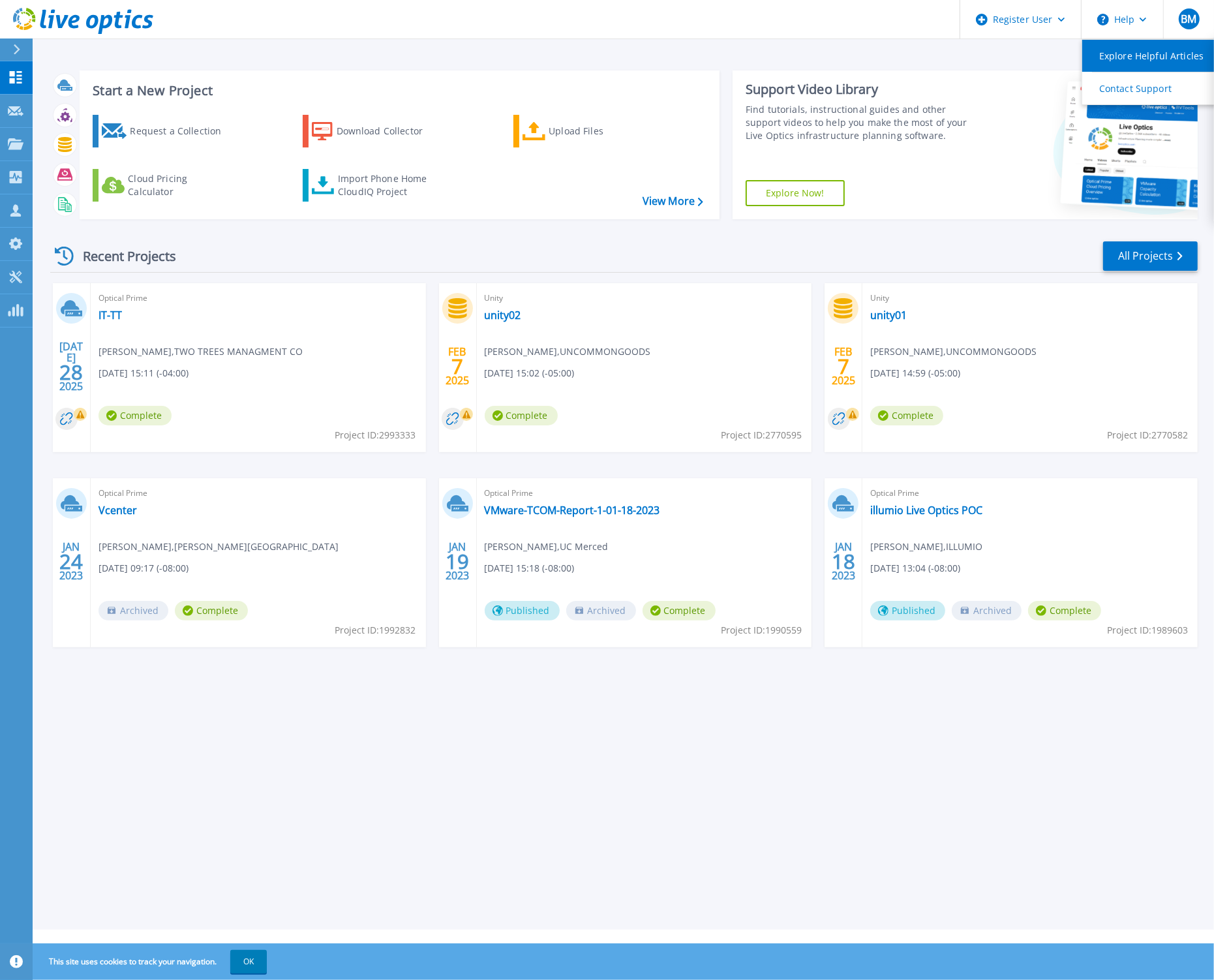
click at [1120, 63] on link "Explore Helpful Articles" at bounding box center [1155, 56] width 145 height 32
